Goal: Task Accomplishment & Management: Complete application form

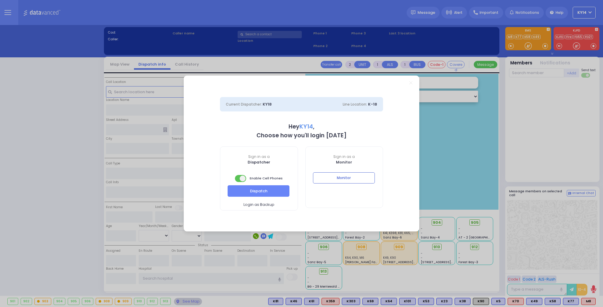
select select "2"
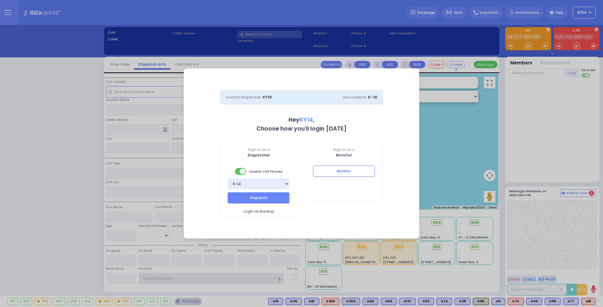
type input "ky14"
click at [355, 172] on button "Monitor" at bounding box center [344, 171] width 62 height 11
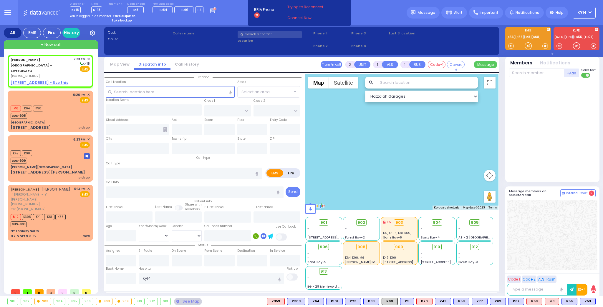
select select
radio input "true"
select select
type input "19:33"
select select "Hatzalah Garages"
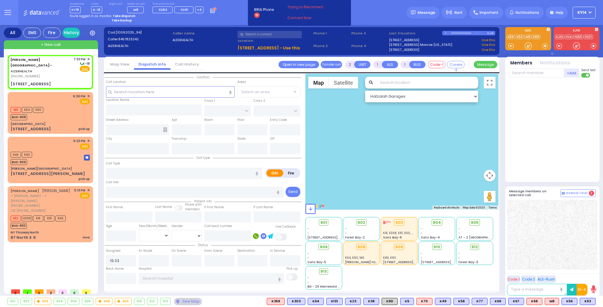
select select
radio input "true"
type input "9"
select select "Month"
select select
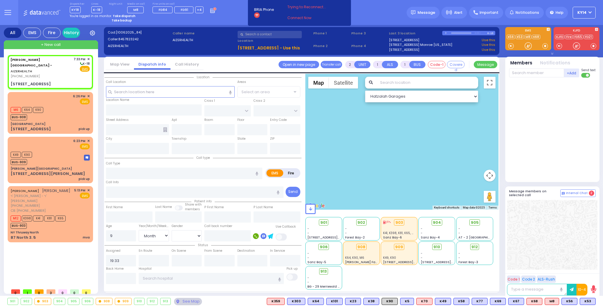
radio input "true"
select select "Month"
select select "Hatzalah Garages"
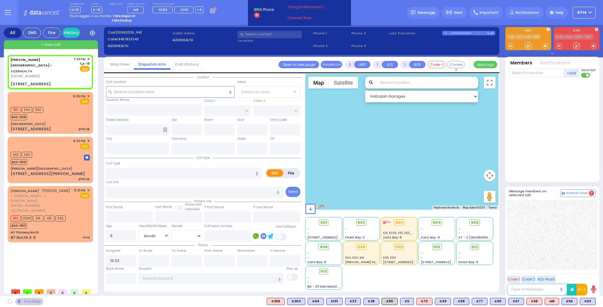
select select
radio input "true"
select select "Month"
select select "Hatzalah Garages"
type input "[STREET_ADDRESS]"
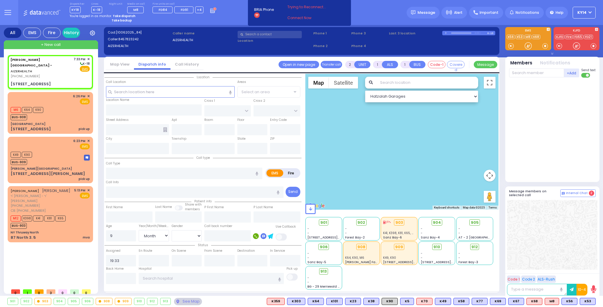
type input "Arncliffe"
type input "[GEOGRAPHIC_DATA]"
type input "2205"
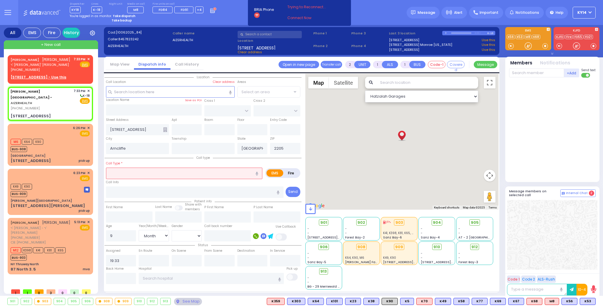
select select
radio input "true"
select select "Month"
select select "[DEMOGRAPHIC_DATA]"
select select "Hatzalah Garages"
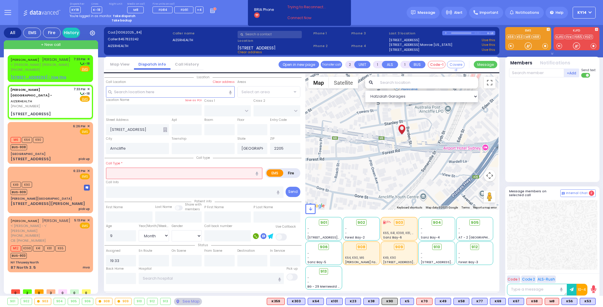
select select
radio input "true"
select select "Month"
select select "[DEMOGRAPHIC_DATA]"
select select "Hatzalah Garages"
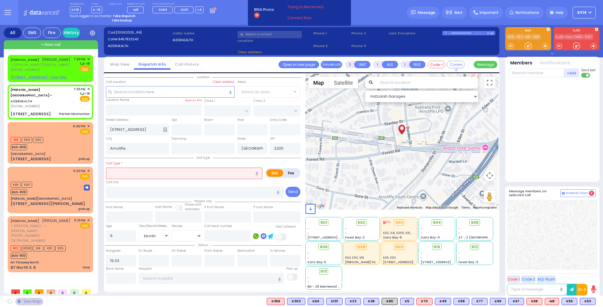
select select
type input "Partial Obstruction"
radio input "true"
select select "Month"
select select "[DEMOGRAPHIC_DATA]"
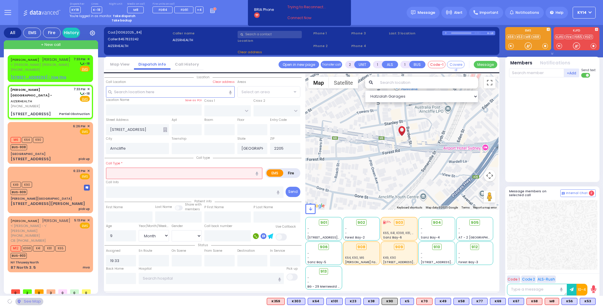
select select "Hatzalah Garages"
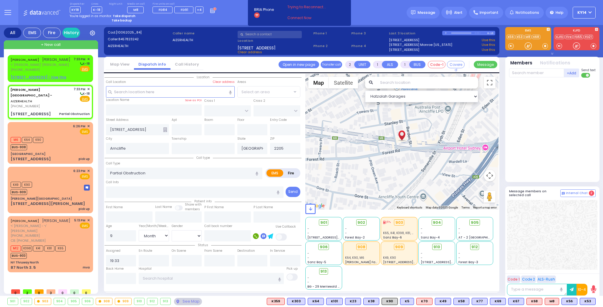
select select
radio input "true"
select select "Month"
select select "[DEMOGRAPHIC_DATA]"
select select "Hatzalah Garages"
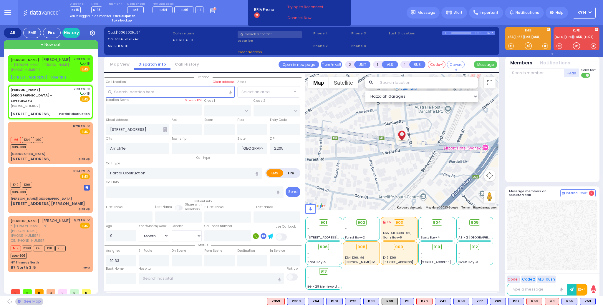
select select
radio input "true"
select select "Month"
select select "[DEMOGRAPHIC_DATA]"
select select "Hatzalah Garages"
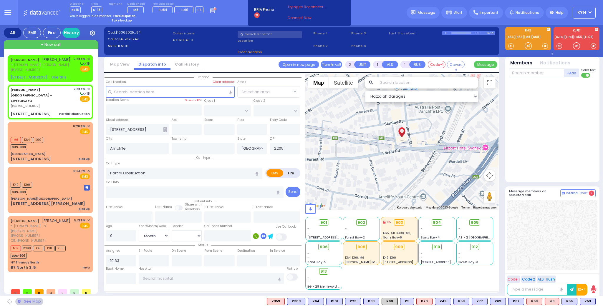
type input "2"
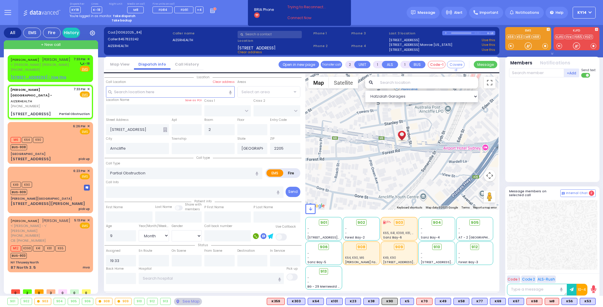
select select
radio input "true"
select select "Month"
select select "[DEMOGRAPHIC_DATA]"
select select "Hatzalah Garages"
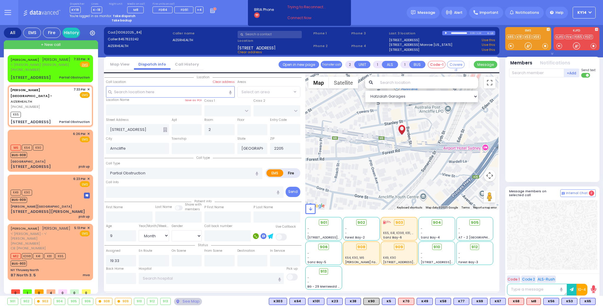
select select
radio input "true"
select select "Month"
select select "[DEMOGRAPHIC_DATA]"
type input "19:35"
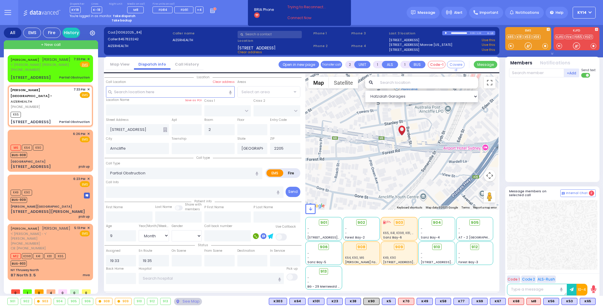
select select "Hatzalah Garages"
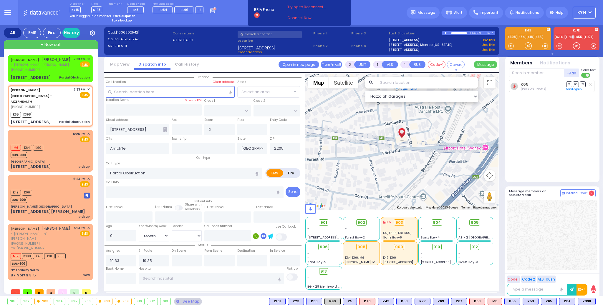
select select
radio input "true"
select select "Month"
select select "[DEMOGRAPHIC_DATA]"
select select "Hatzalah Garages"
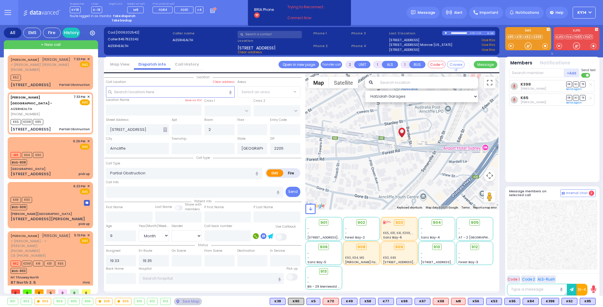
select select
radio input "true"
select select "Month"
select select "[DEMOGRAPHIC_DATA]"
select select "Hatzalah Garages"
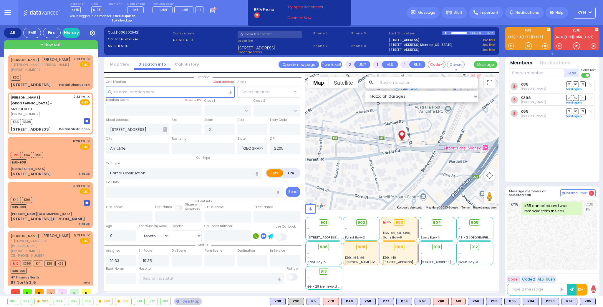
select select
radio input "true"
select select "Month"
select select "[DEMOGRAPHIC_DATA]"
select select "Hatzalah Garages"
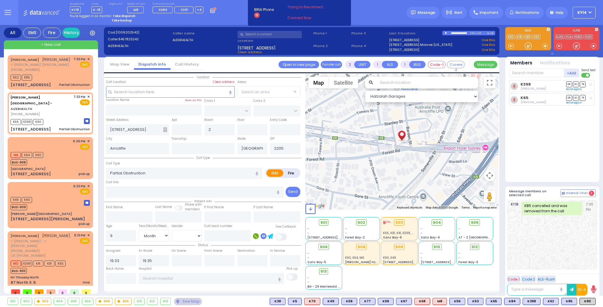
select select
radio input "true"
select select "Month"
select select "[DEMOGRAPHIC_DATA]"
select select "Hatzalah Garages"
